Goal: Find specific page/section: Find specific page/section

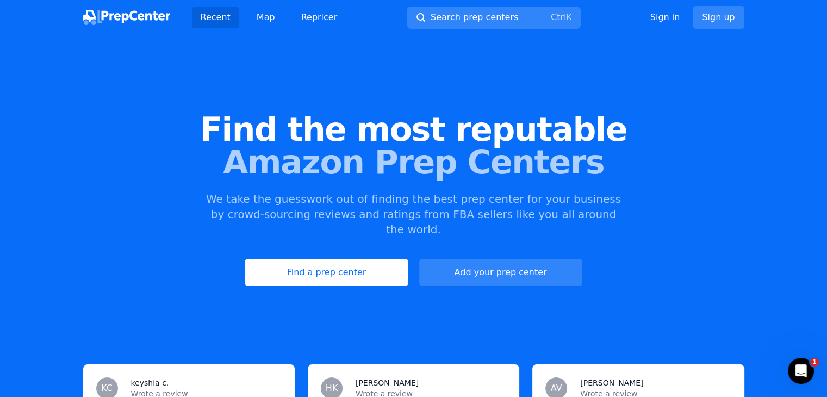
click at [506, 20] on button "Search prep centers Ctrl K" at bounding box center [494, 18] width 174 height 22
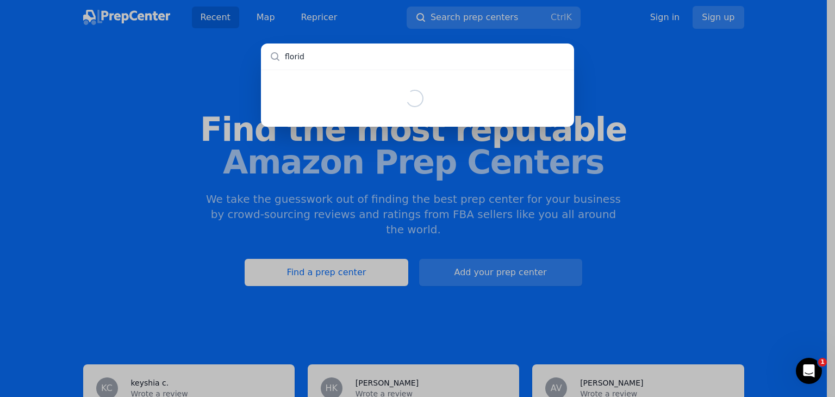
type input "[US_STATE]"
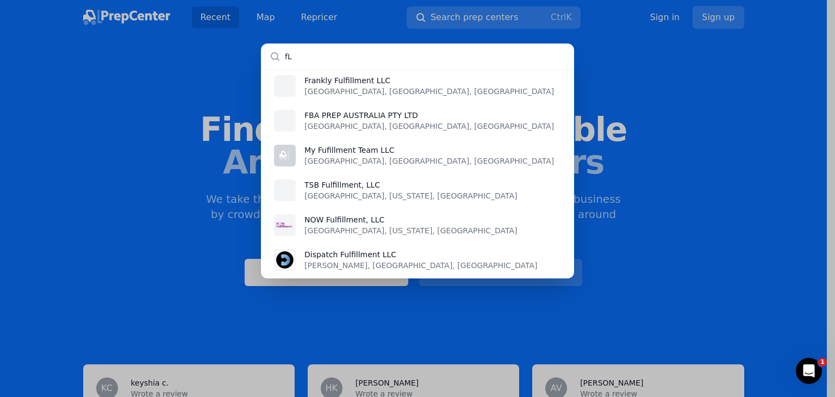
scroll to position [322, 0]
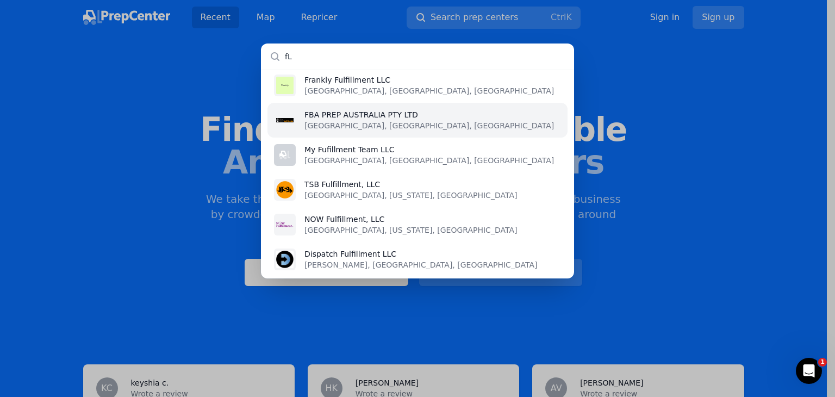
type input "fL"
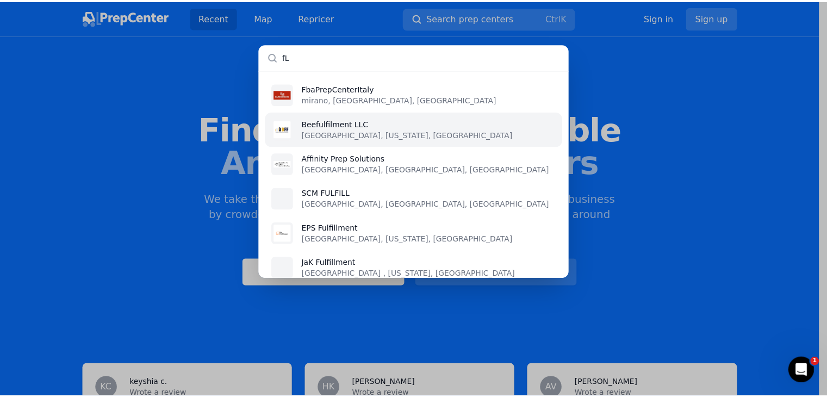
scroll to position [1116, 0]
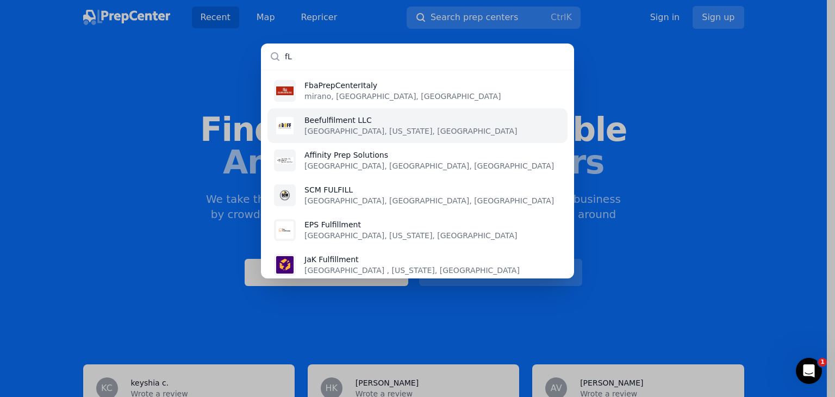
click at [414, 130] on li "Beefulfilment LLC [GEOGRAPHIC_DATA], [US_STATE], [GEOGRAPHIC_DATA]" at bounding box center [417, 125] width 300 height 35
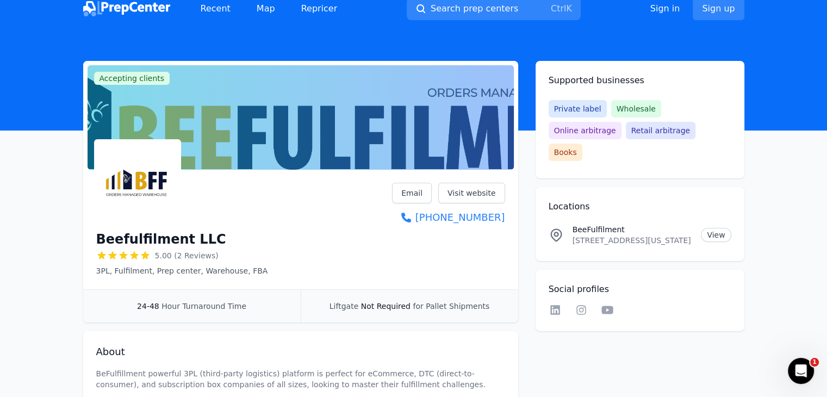
scroll to position [11, 0]
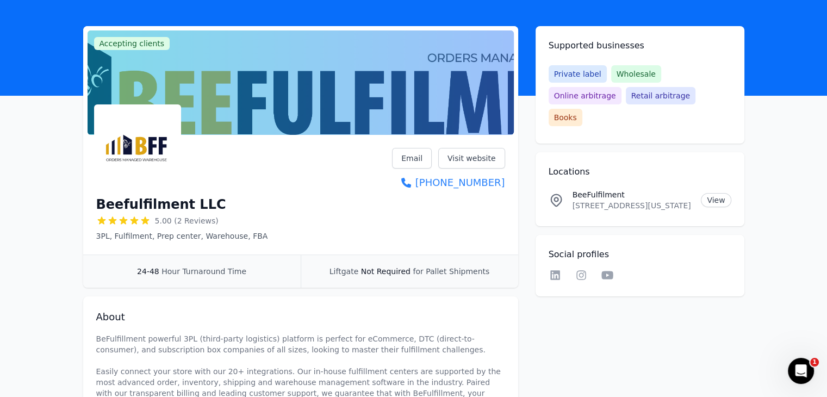
scroll to position [0, 0]
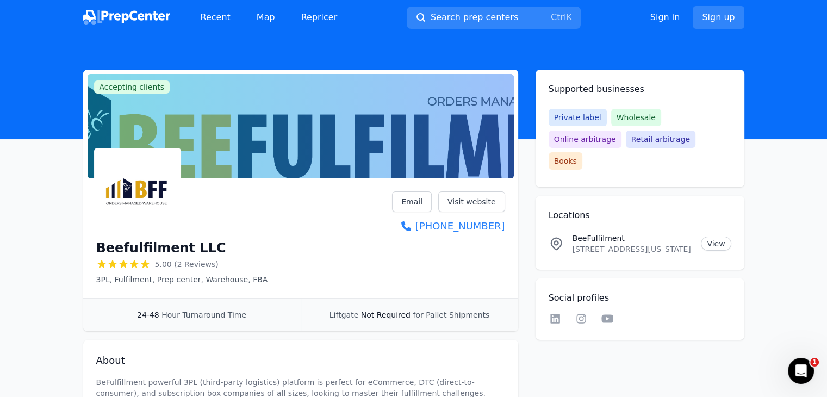
click at [553, 314] on icon at bounding box center [555, 319] width 10 height 10
click at [582, 313] on icon at bounding box center [581, 318] width 13 height 11
